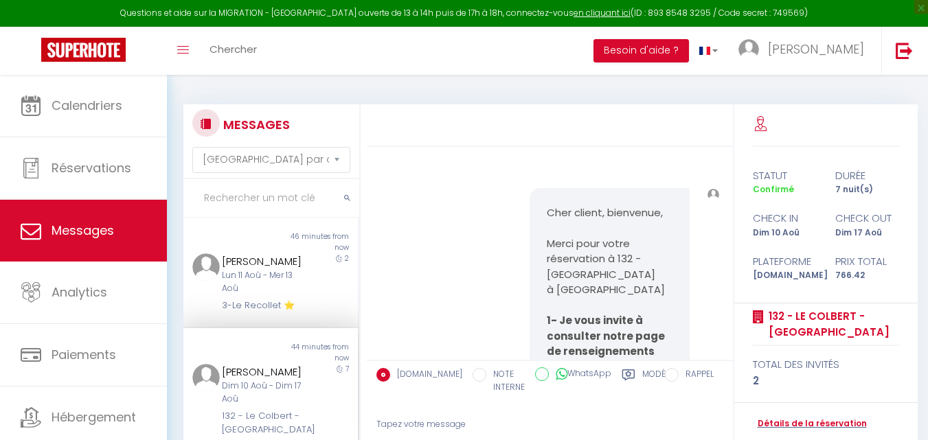
select select "message"
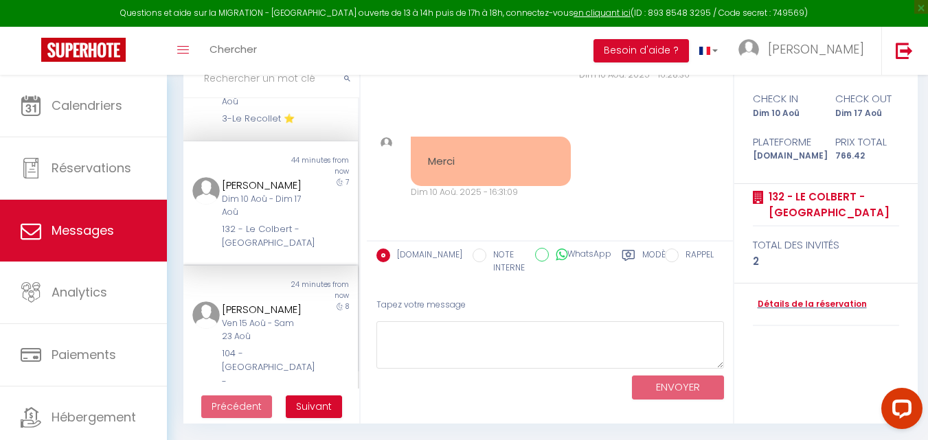
scroll to position [137, 0]
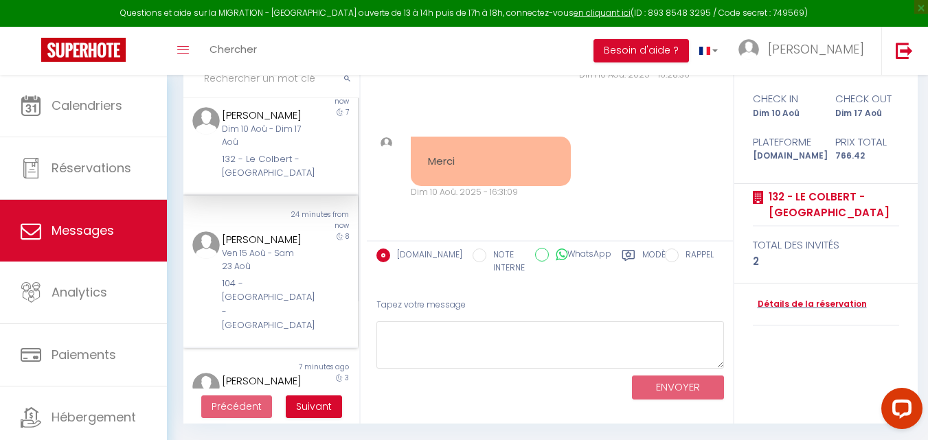
drag, startPoint x: 302, startPoint y: 293, endPoint x: 317, endPoint y: 292, distance: 15.2
click at [306, 297] on div "[PERSON_NAME] Ven 15 Aoû - Sam 23 Aoû 104 - [GEOGRAPHIC_DATA] - [GEOGRAPHIC_DAT…" at bounding box center [263, 282] width 102 height 102
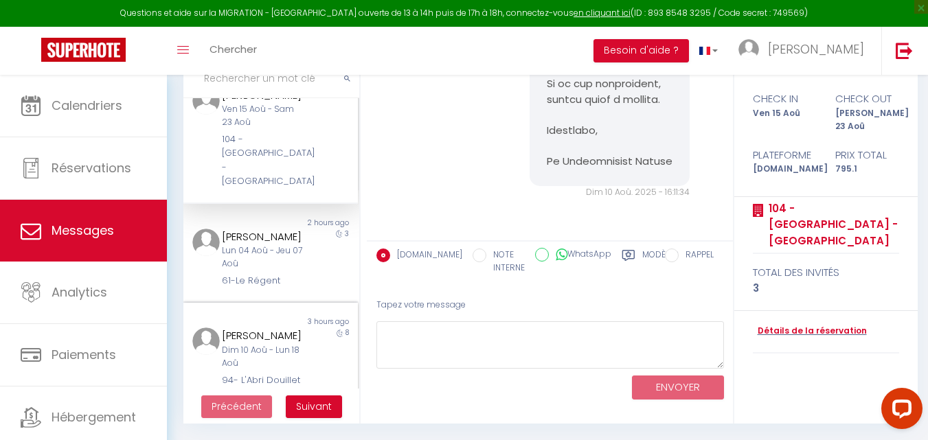
scroll to position [264, 0]
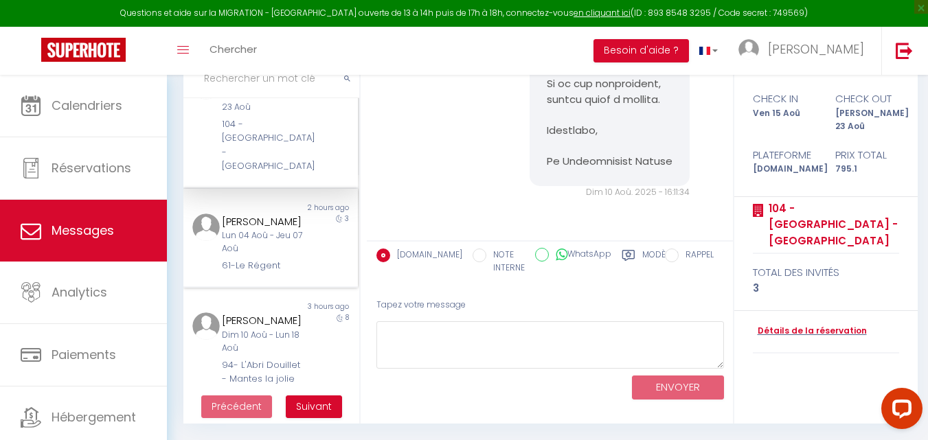
click at [275, 237] on div "Lun 04 Aoû - Jeu 07 Aoû" at bounding box center [264, 242] width 84 height 26
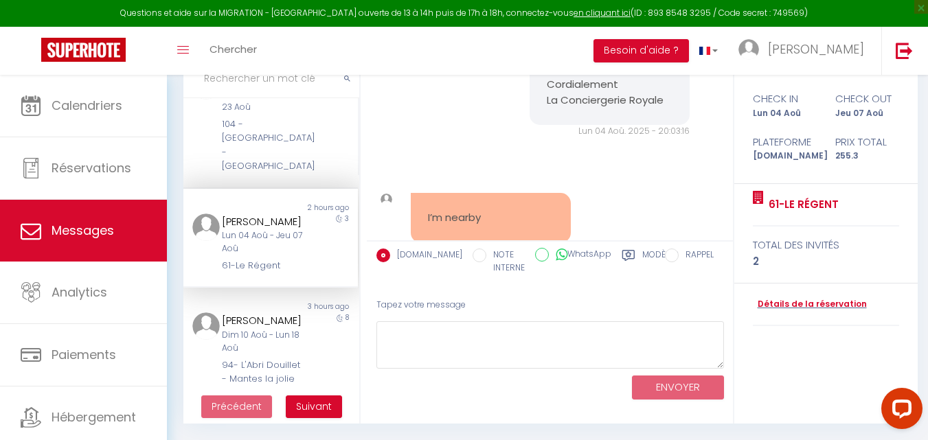
scroll to position [9531, 0]
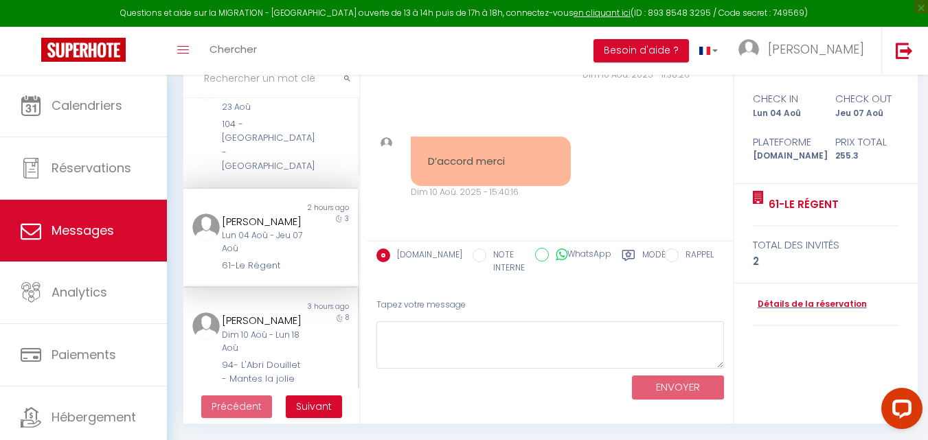
click at [284, 329] on div "Dim 10 Aoû - Lun 18 Aoû" at bounding box center [264, 342] width 84 height 26
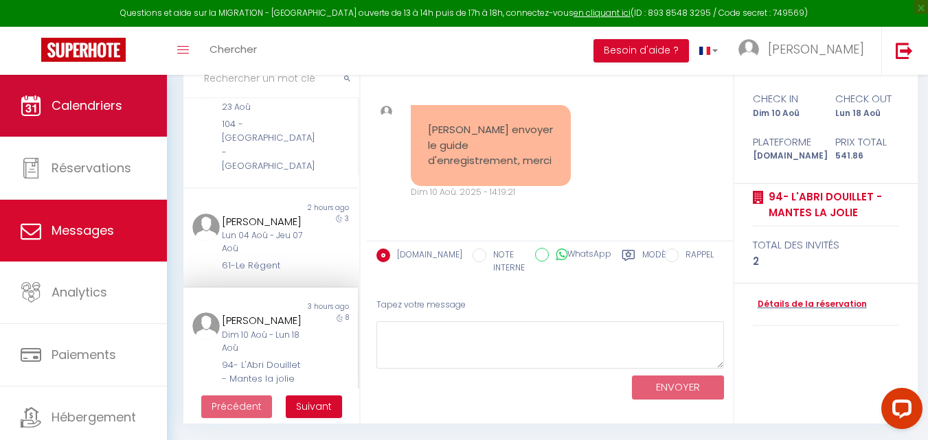
scroll to position [4245, 0]
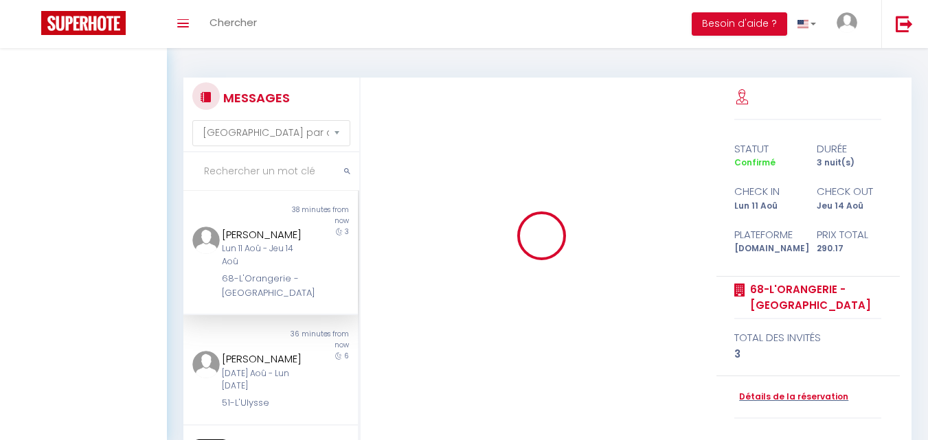
select select "message"
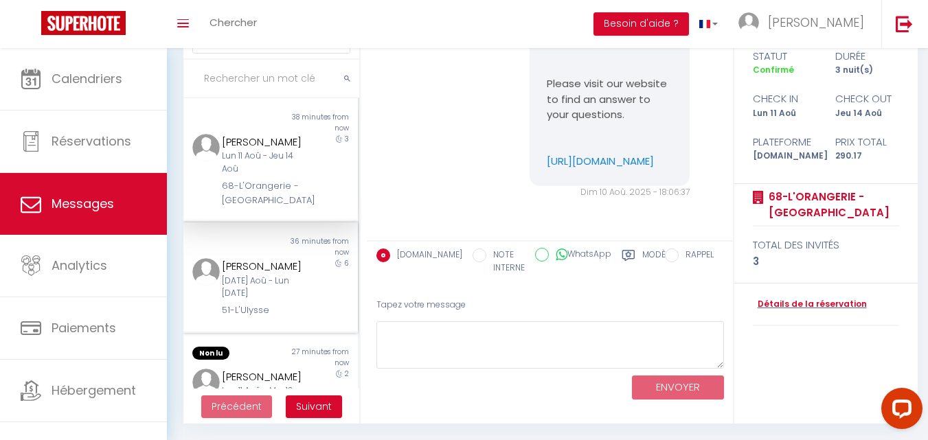
click at [270, 272] on div "Caron Ellwood" at bounding box center [264, 266] width 84 height 16
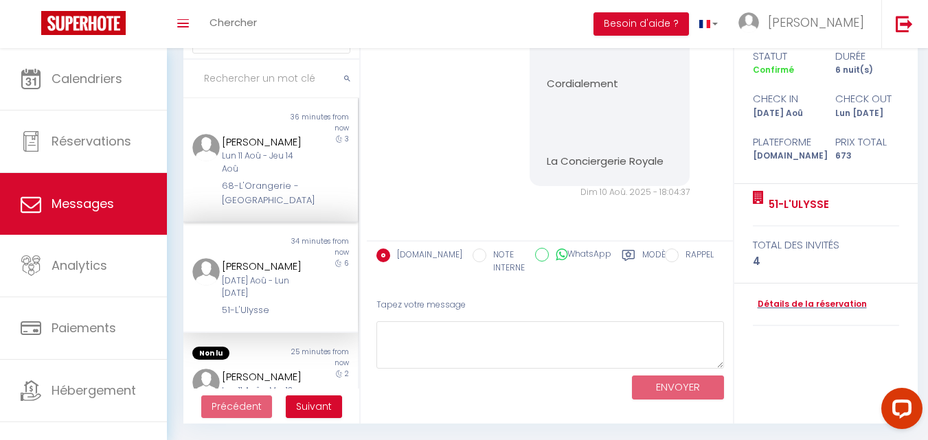
scroll to position [69, 0]
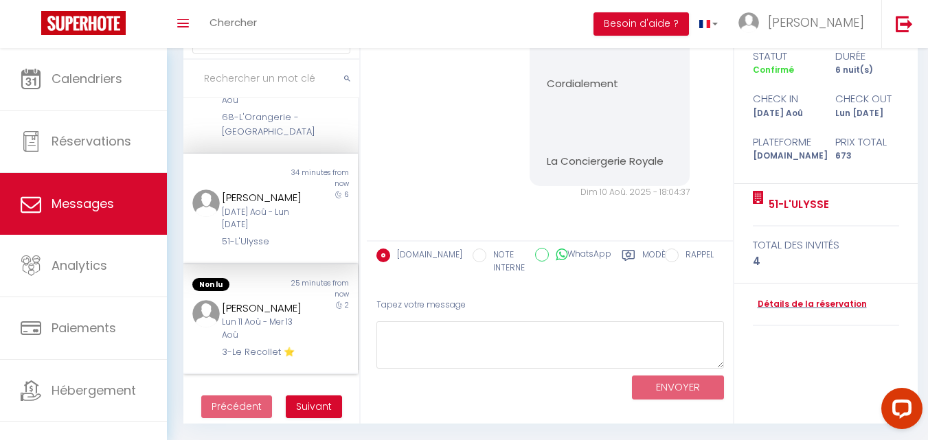
click at [248, 315] on div "[PERSON_NAME]" at bounding box center [264, 308] width 84 height 16
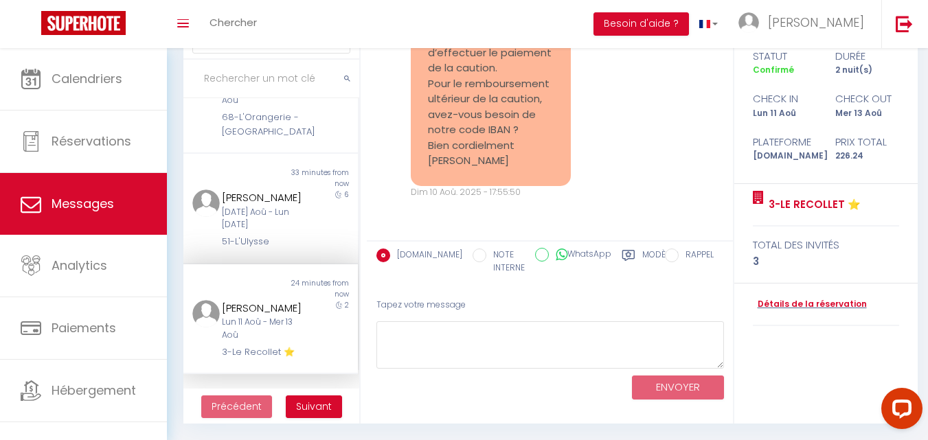
scroll to position [10703, 0]
click at [829, 303] on link "Détails de la réservation" at bounding box center [810, 304] width 114 height 13
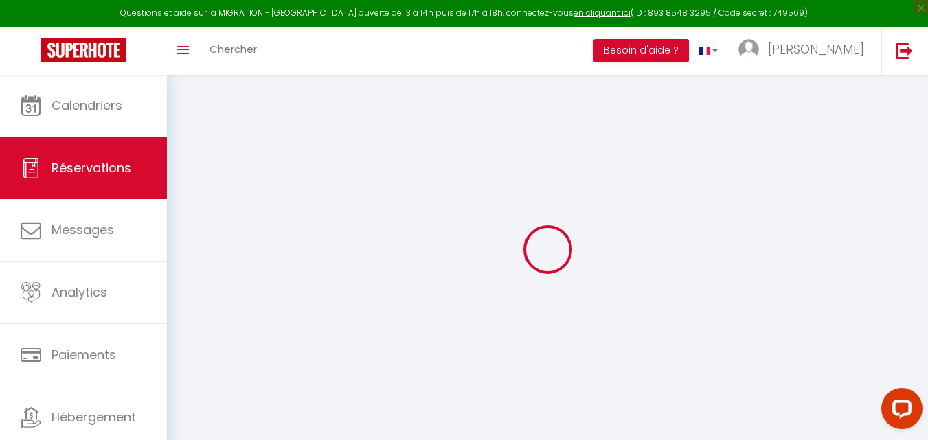
select select
checkbox input "false"
select select
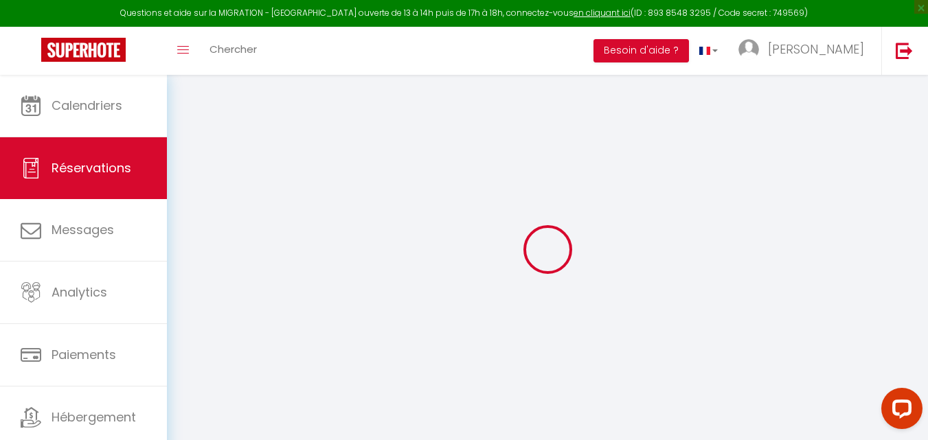
checkbox input "false"
type textarea "** THIS RESERVATION HAS BEEN PRE-PAID ** BOOKING NOTE : Payment charge is EUR 3…"
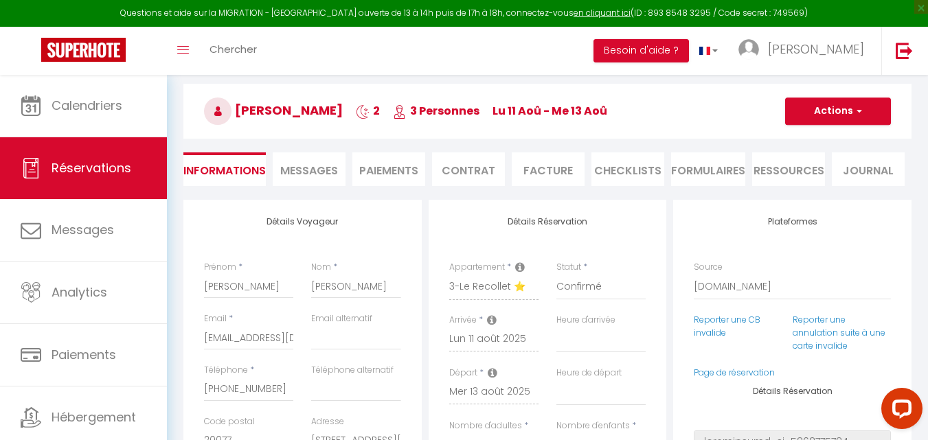
scroll to position [69, 0]
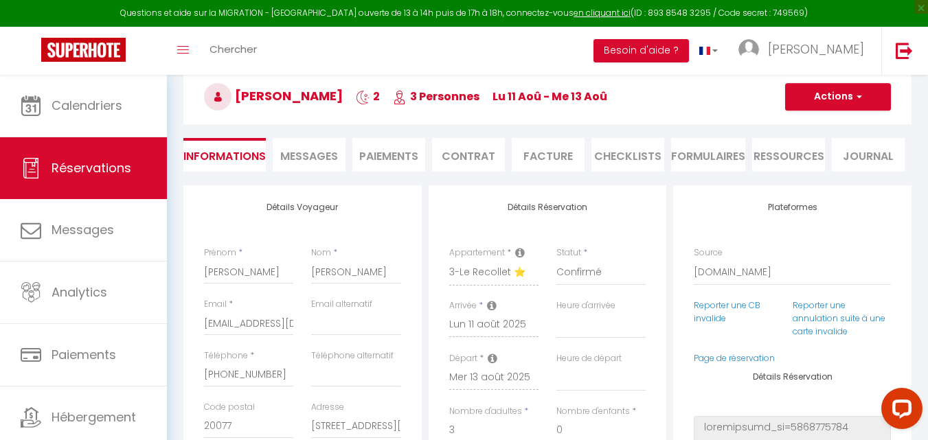
type input "60"
type input "30.24"
select select
checkbox input "false"
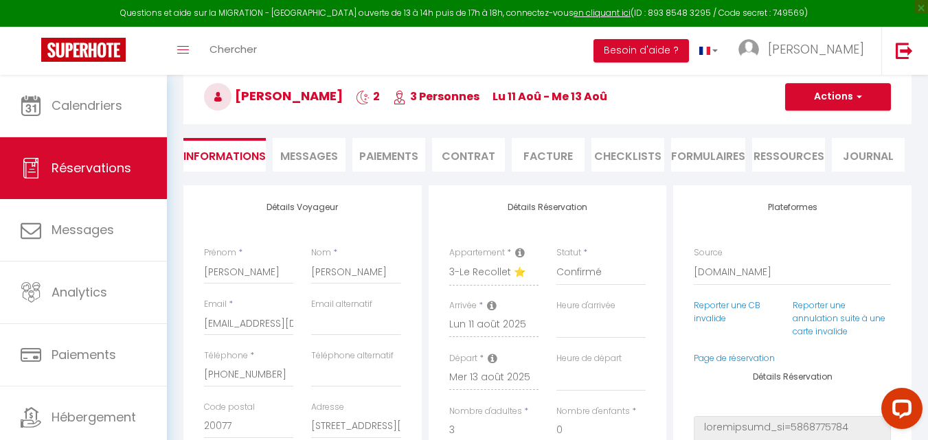
scroll to position [275, 0]
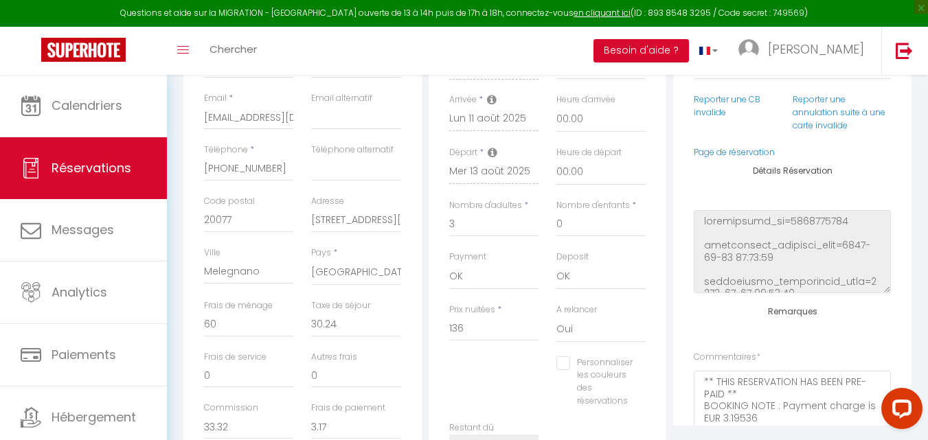
select select
checkbox input "false"
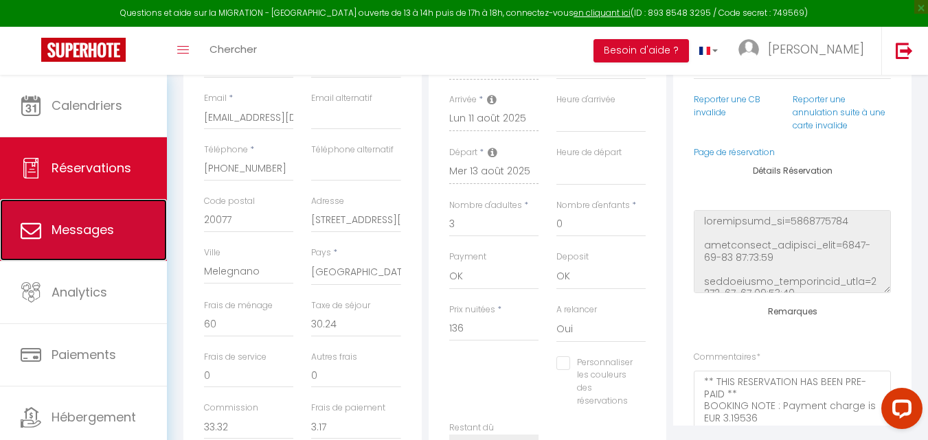
click at [96, 234] on span "Messages" at bounding box center [83, 229] width 63 height 17
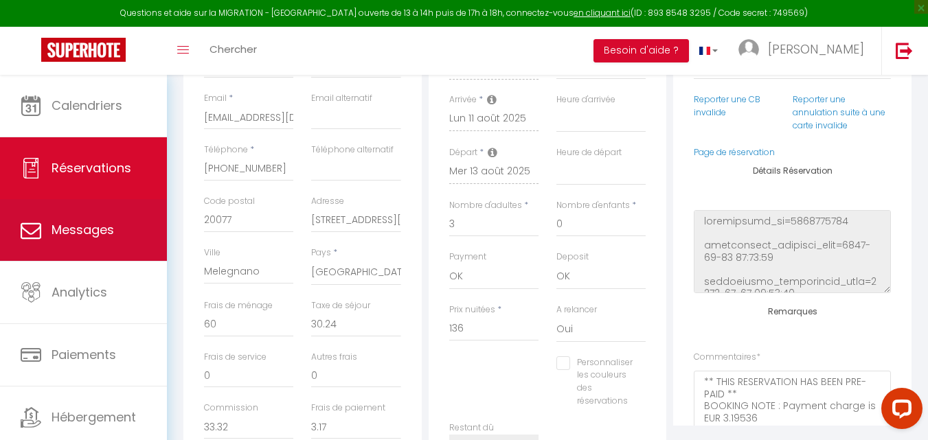
select select "message"
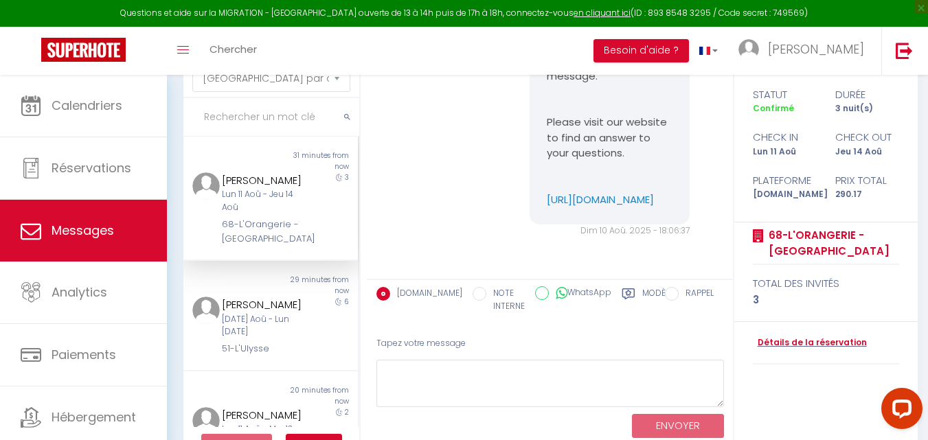
scroll to position [120, 0]
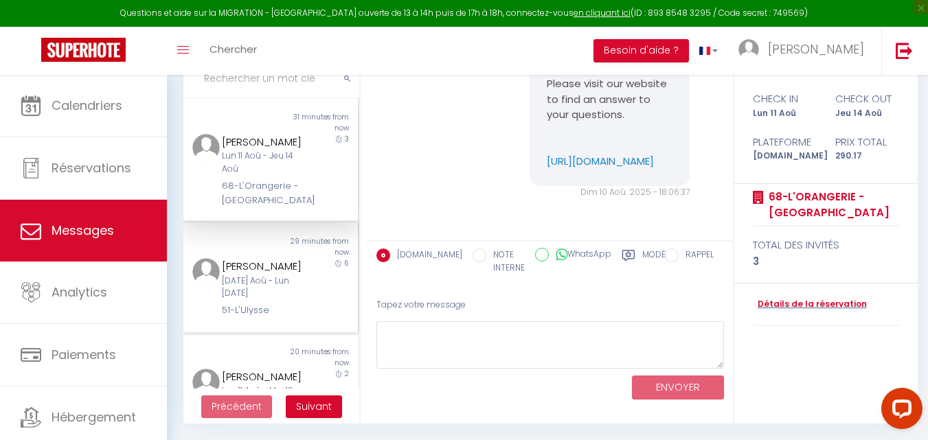
click at [286, 286] on div "Mar 26 Aoû - Lun 01 Sep" at bounding box center [264, 288] width 84 height 26
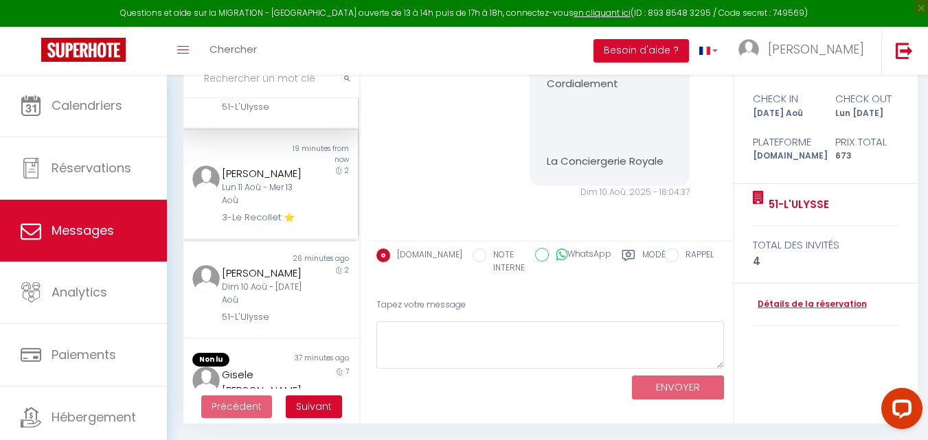
scroll to position [206, 0]
click at [295, 217] on div "3-Le Recollet ⭐️" at bounding box center [264, 215] width 84 height 14
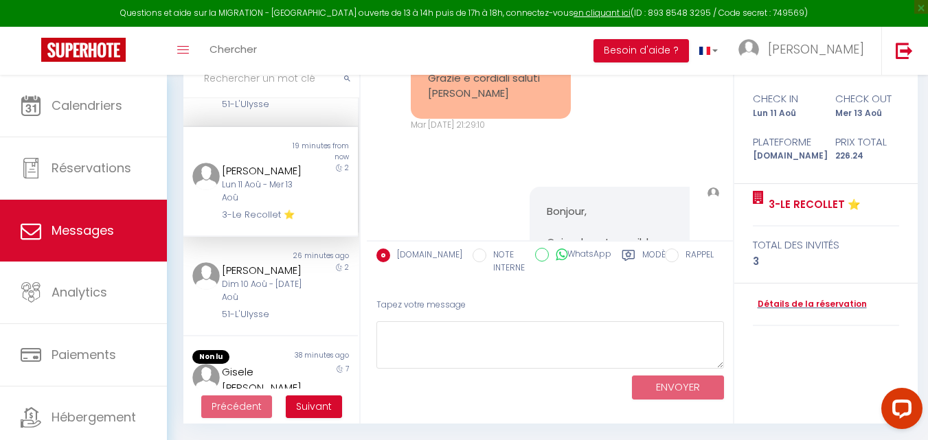
scroll to position [10703, 0]
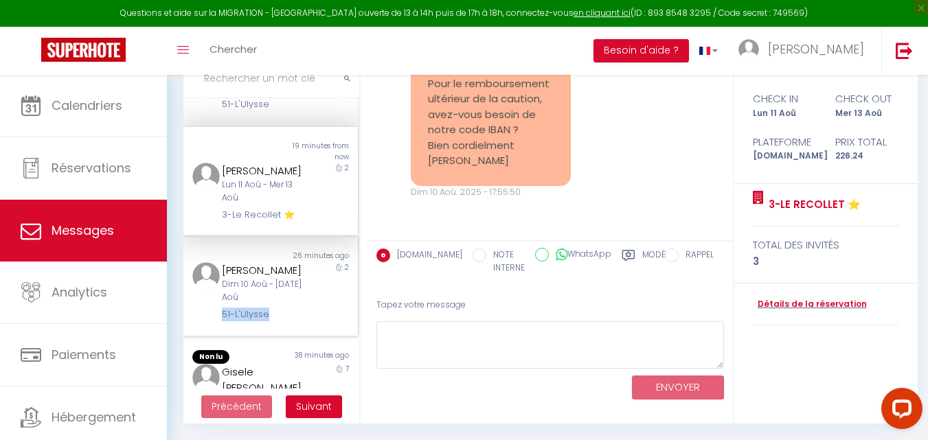
click at [287, 306] on div "Neil Baines Dim 10 Aoû - Mar 12 Aoû 51-L'Ulysse" at bounding box center [263, 292] width 102 height 60
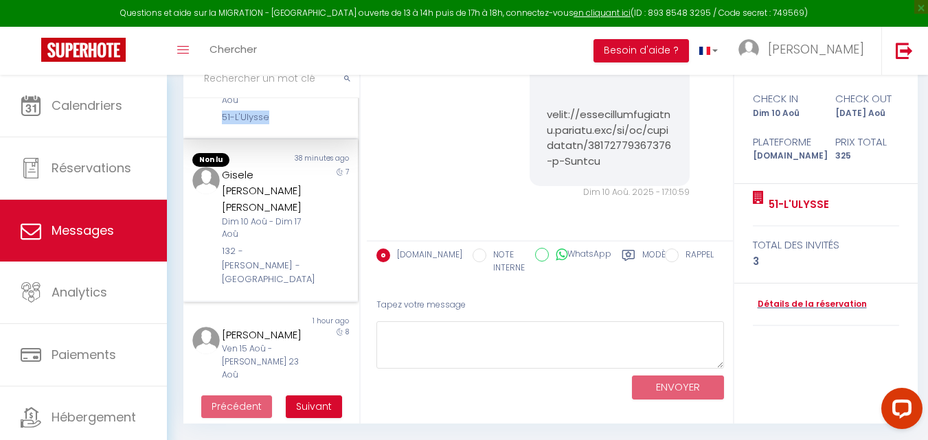
scroll to position [409, 0]
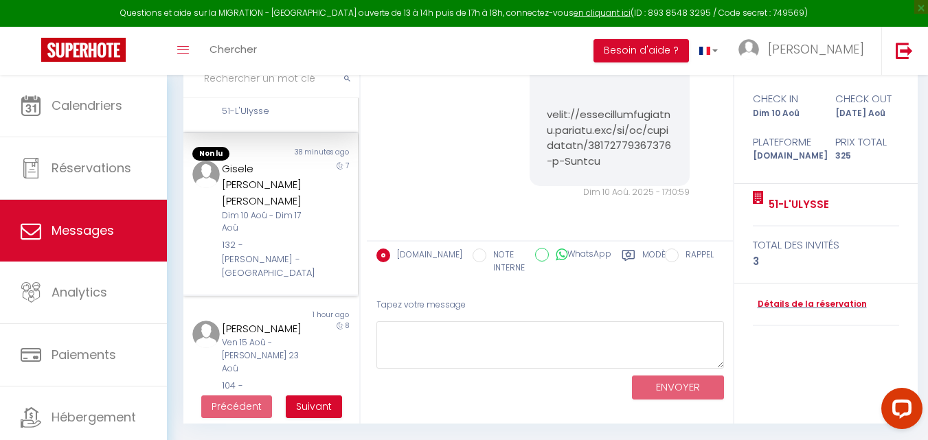
click at [288, 209] on div "Dim 10 Aoû - Dim 17 Aoû" at bounding box center [264, 222] width 84 height 26
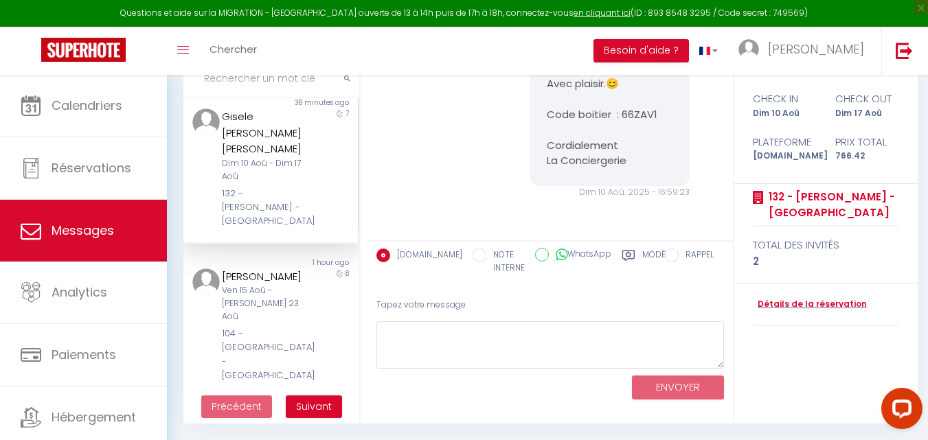
scroll to position [506, 0]
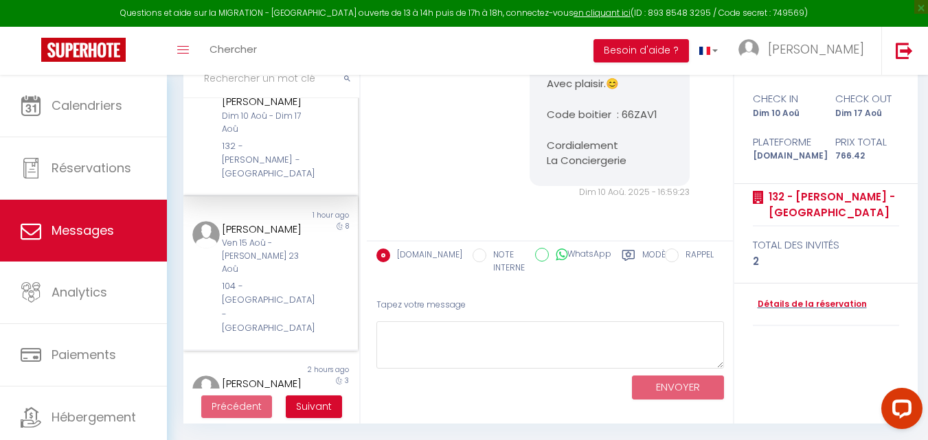
click at [291, 280] on div "104 - [GEOGRAPHIC_DATA] - [GEOGRAPHIC_DATA]" at bounding box center [264, 308] width 84 height 56
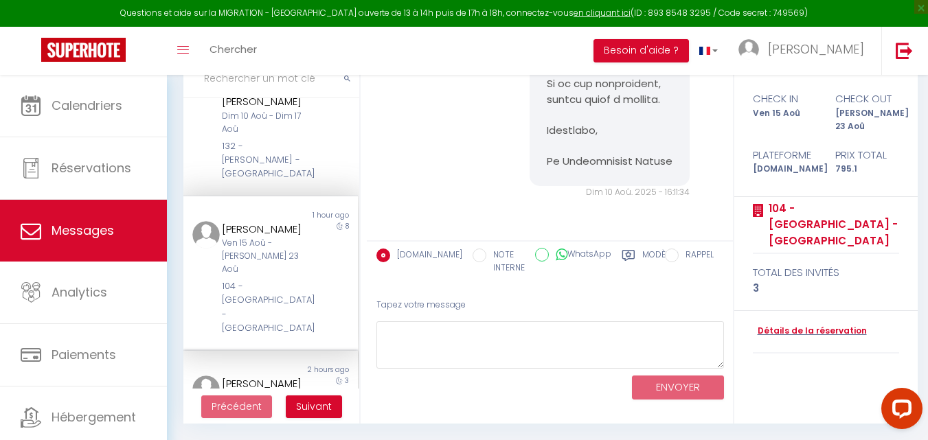
click at [275, 376] on div "[PERSON_NAME]" at bounding box center [264, 384] width 84 height 16
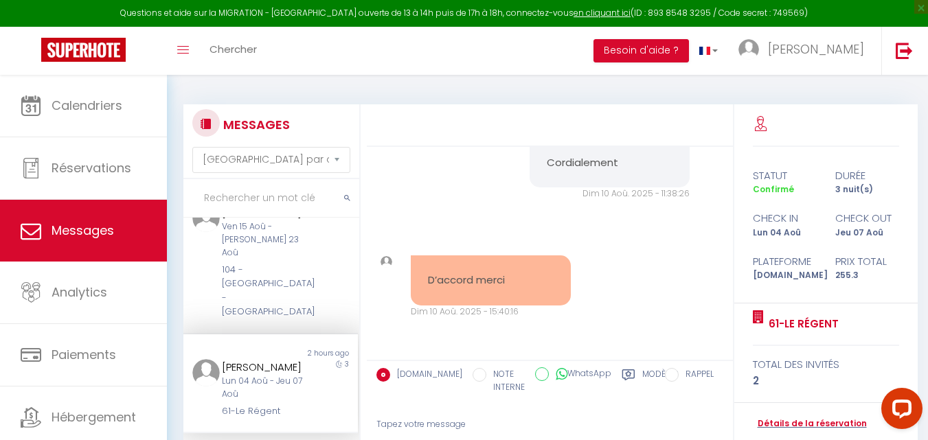
scroll to position [644, 0]
click at [321, 358] on div "3" at bounding box center [337, 388] width 44 height 60
